Goal: Task Accomplishment & Management: Use online tool/utility

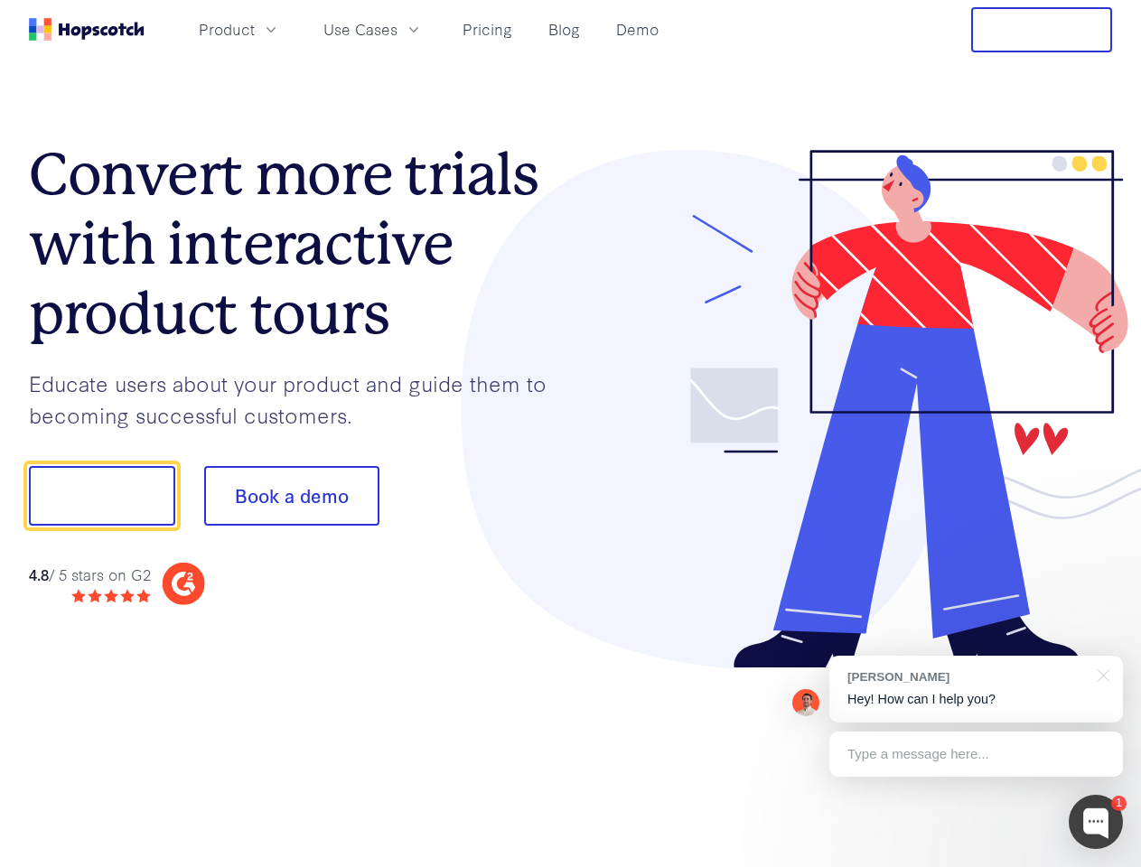
click at [571, 434] on div at bounding box center [842, 410] width 542 height 520
click at [255, 29] on span "Product" at bounding box center [227, 29] width 56 height 23
click at [398, 29] on span "Use Cases" at bounding box center [360, 29] width 74 height 23
click at [1042, 30] on button "Free Trial" at bounding box center [1041, 29] width 141 height 45
click at [101, 496] on button "Show me!" at bounding box center [102, 496] width 146 height 60
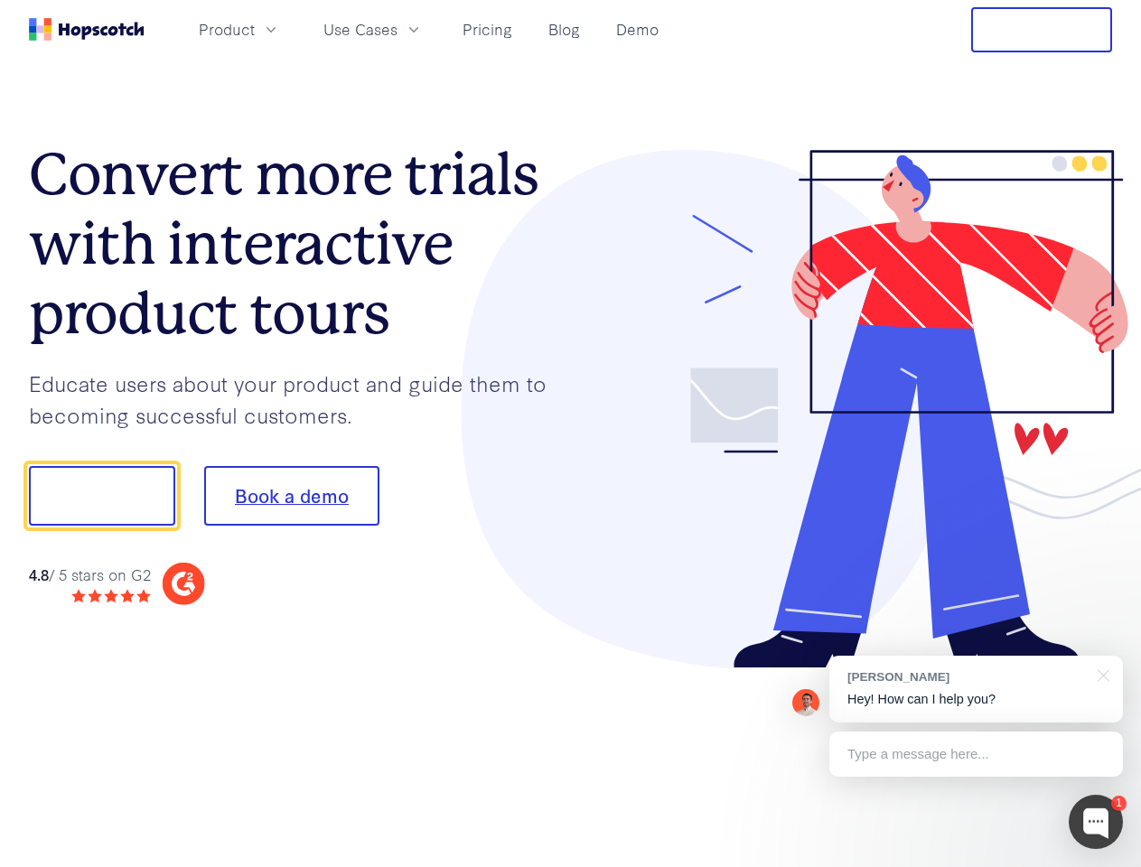
click at [291, 496] on button "Book a demo" at bounding box center [291, 496] width 175 height 60
click at [1096, 822] on div at bounding box center [1096, 822] width 54 height 54
click at [976, 689] on div "[PERSON_NAME] Hey! How can I help you?" at bounding box center [976, 689] width 294 height 67
click at [1101, 674] on div at bounding box center [953, 493] width 339 height 603
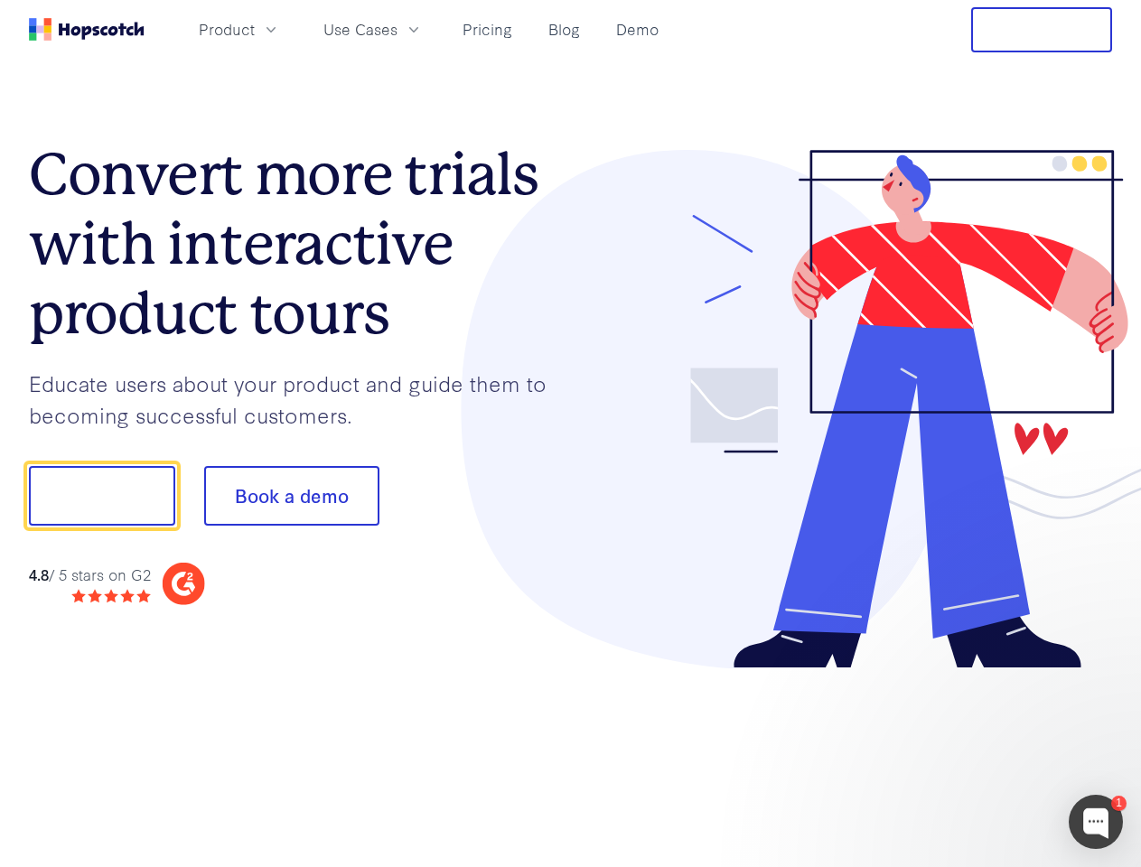
click at [976, 755] on div at bounding box center [953, 615] width 339 height 361
